Goal: Task Accomplishment & Management: Use online tool/utility

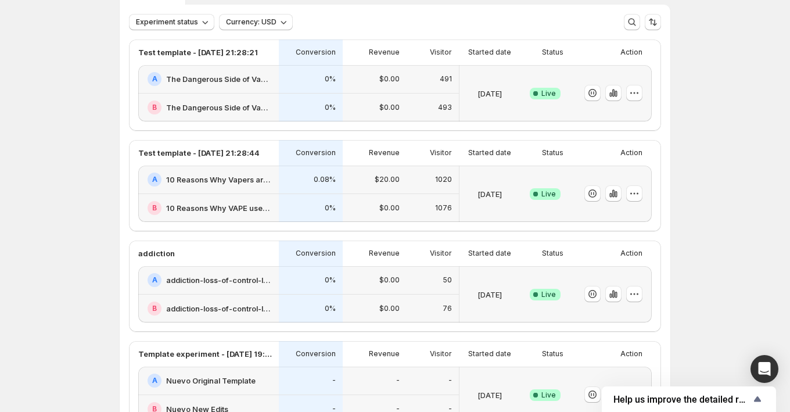
scroll to position [65, 0]
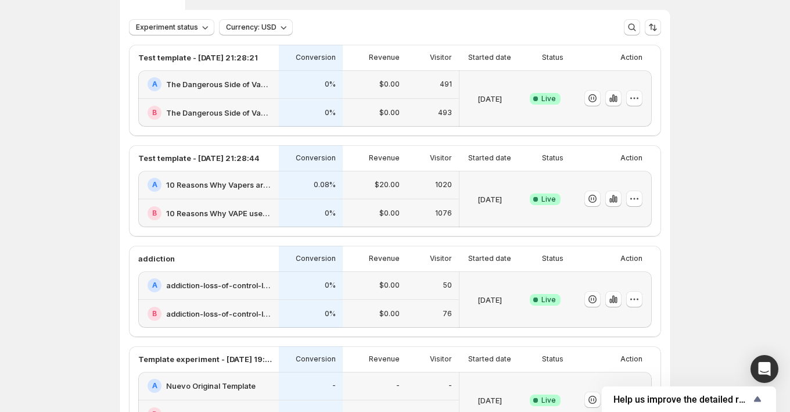
click at [301, 195] on div "0.08%" at bounding box center [311, 185] width 64 height 28
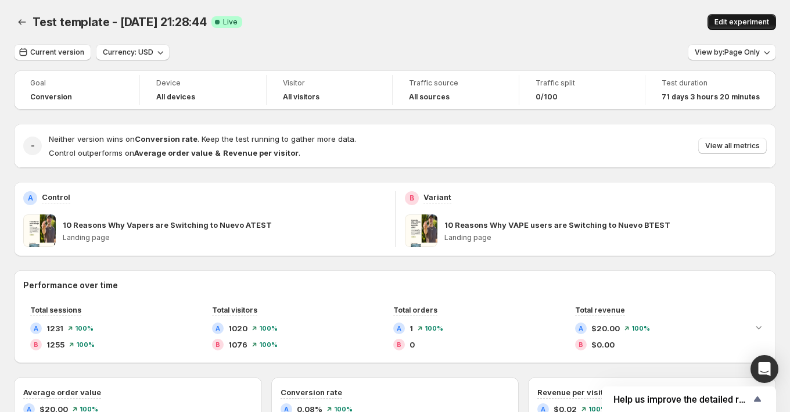
click at [721, 21] on span "Edit experiment" at bounding box center [741, 21] width 55 height 9
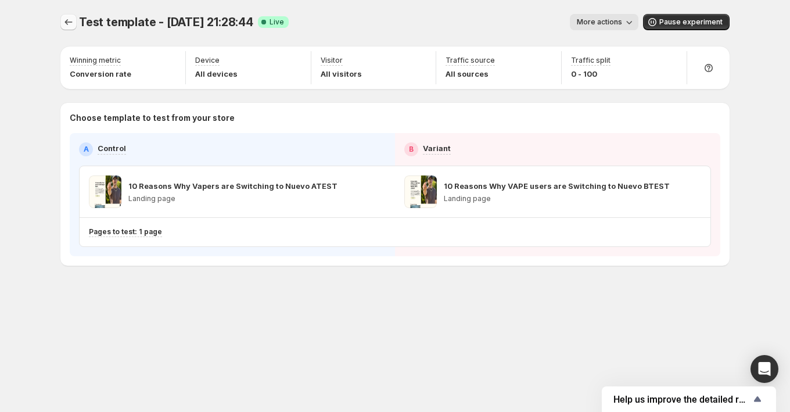
click at [66, 22] on icon "Experiments" at bounding box center [69, 22] width 8 height 6
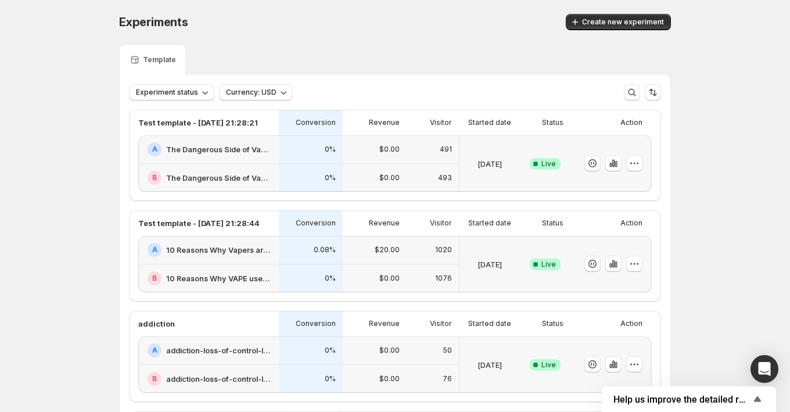
click at [301, 264] on div "0%" at bounding box center [311, 278] width 64 height 28
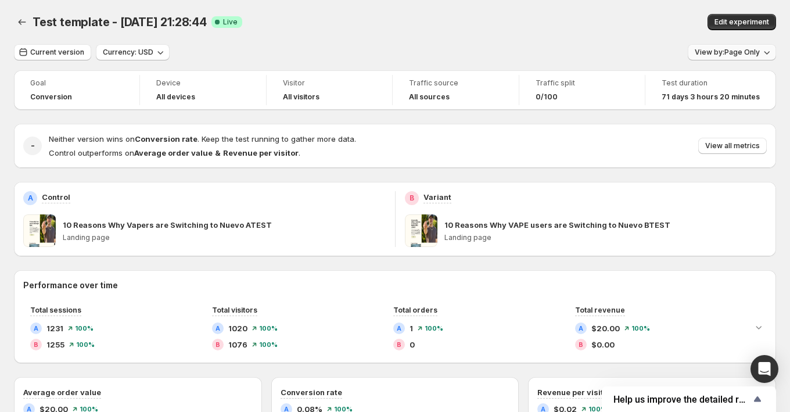
click at [717, 52] on span "View by: Page Only" at bounding box center [727, 52] width 65 height 9
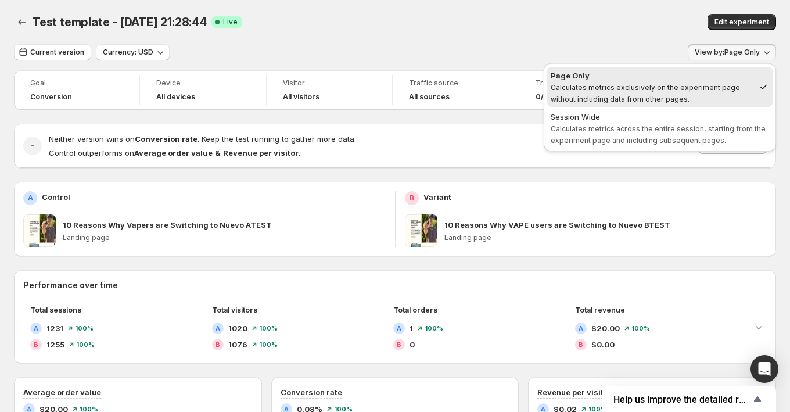
click at [616, 19] on div "Edit experiment" at bounding box center [626, 22] width 299 height 16
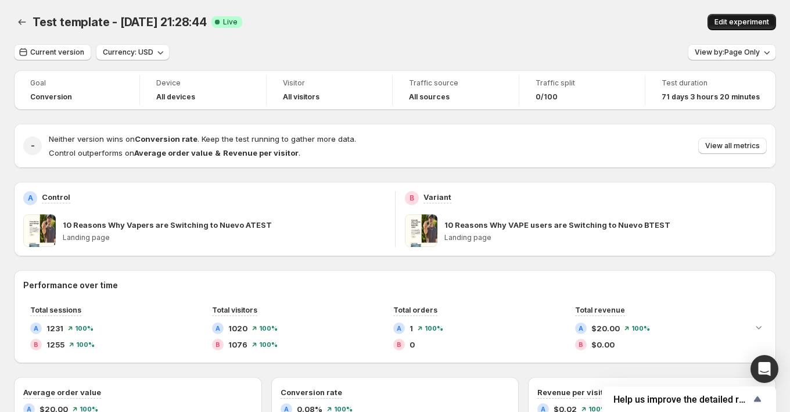
click at [750, 15] on button "Edit experiment" at bounding box center [741, 22] width 69 height 16
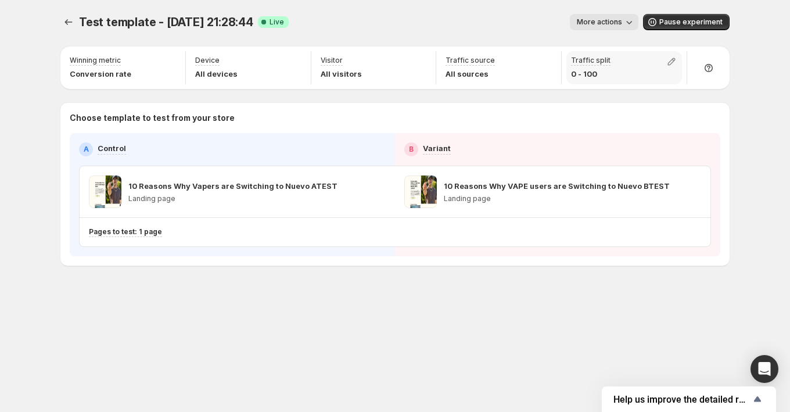
click at [600, 78] on p "0 - 100" at bounding box center [590, 74] width 39 height 12
click at [669, 67] on button "button" at bounding box center [671, 61] width 16 height 16
drag, startPoint x: 589, startPoint y: 88, endPoint x: 551, endPoint y: 89, distance: 37.8
click at [588, 89] on input "range" at bounding box center [671, 86] width 167 height 16
click at [532, 103] on div "Choose template to test from your store A Control B Variant 10 Reasons Why Vape…" at bounding box center [394, 184] width 669 height 163
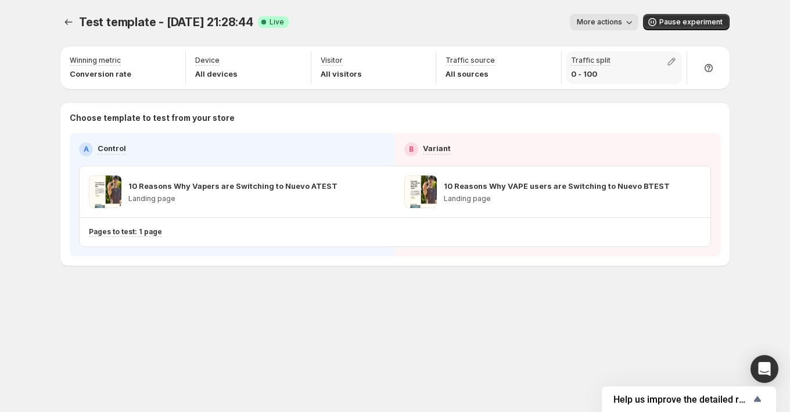
click at [583, 71] on p "0 - 100" at bounding box center [590, 74] width 39 height 12
click at [670, 62] on icon "button" at bounding box center [672, 62] width 12 height 12
type input "*"
drag, startPoint x: 595, startPoint y: 86, endPoint x: 484, endPoint y: 102, distance: 111.5
click at [588, 95] on input "range" at bounding box center [671, 86] width 167 height 16
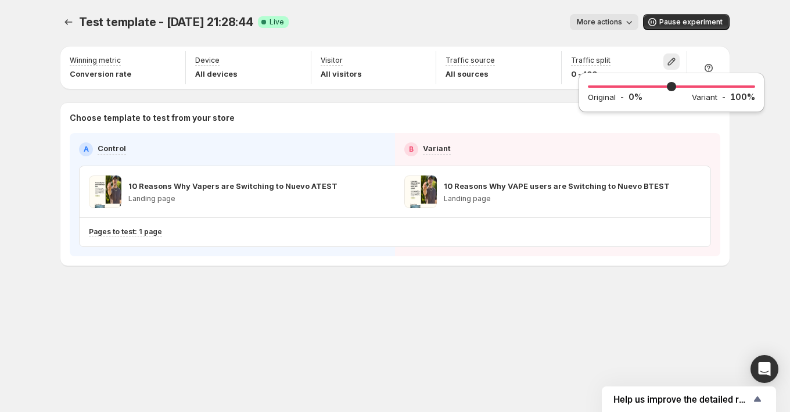
click at [484, 103] on div "Choose template to test from your store A Control B Variant 10 Reasons Why Vape…" at bounding box center [394, 184] width 669 height 163
